Goal: Navigation & Orientation: Find specific page/section

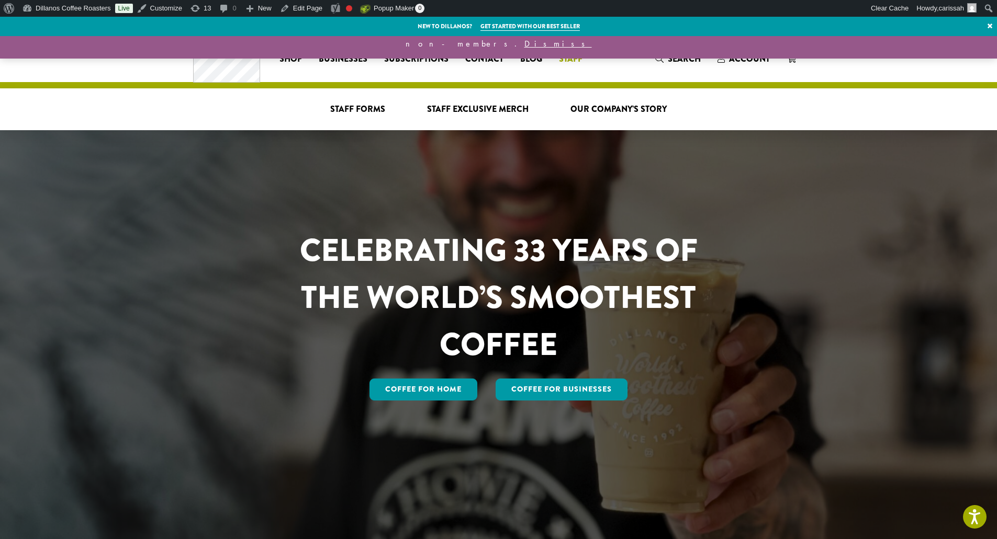
click at [560, 62] on li "Staff Staff Forms Staff Exclusive Merch Our Company’s Story" at bounding box center [570, 59] width 40 height 17
click at [356, 108] on span "Staff Forms" at bounding box center [357, 109] width 55 height 13
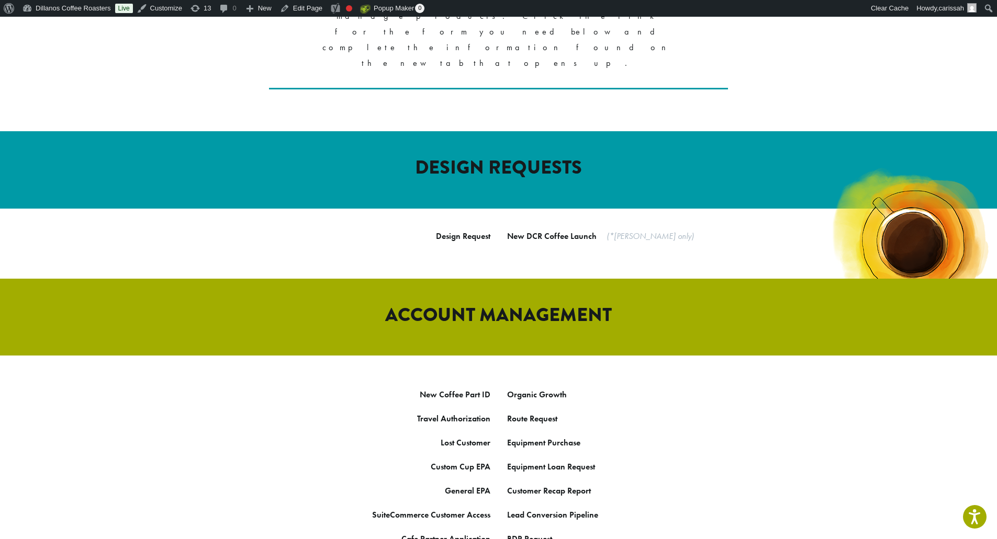
scroll to position [314, 0]
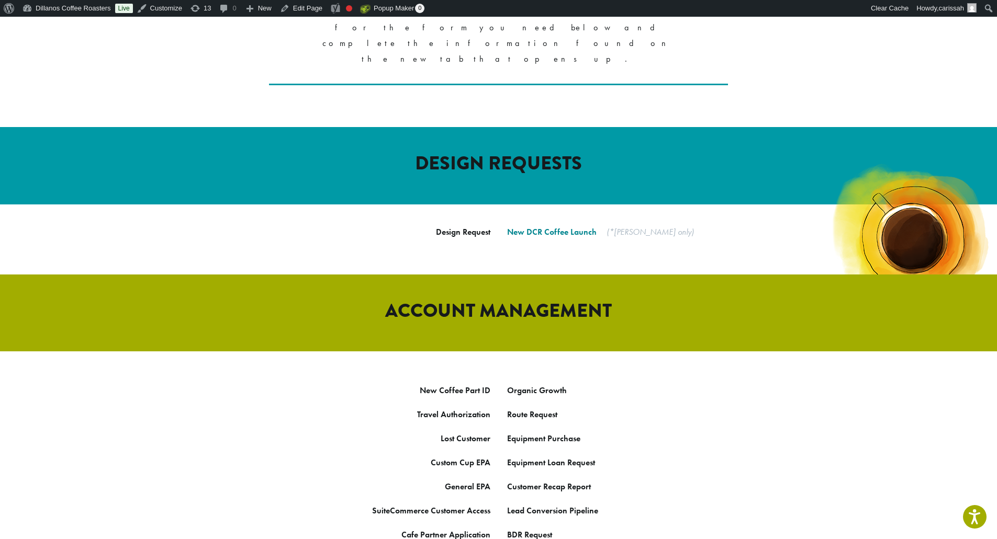
click at [544, 227] on link "New DCR Coffee Launch" at bounding box center [551, 232] width 89 height 11
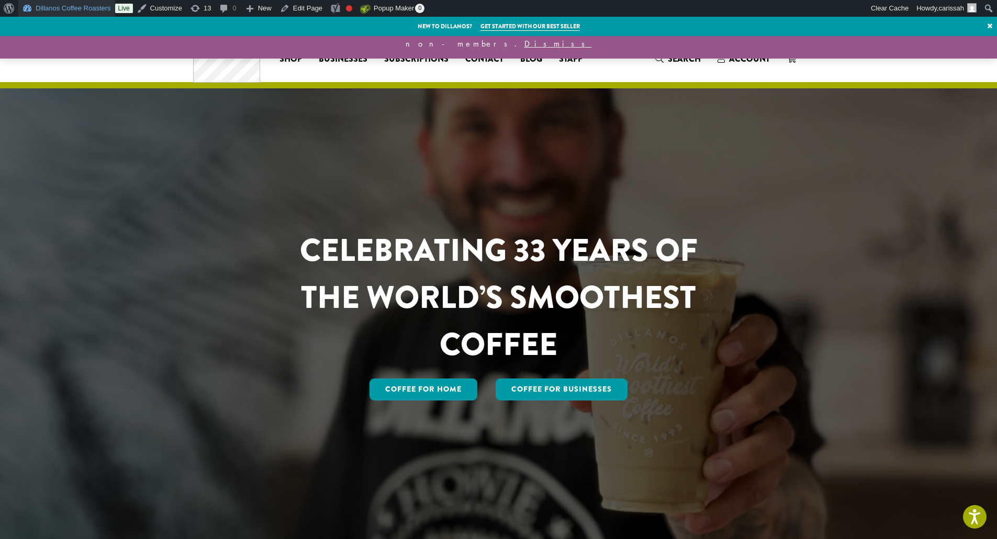
click at [61, 8] on link "Dillanos Coffee Roasters" at bounding box center [66, 8] width 97 height 17
